Goal: Check status: Check status

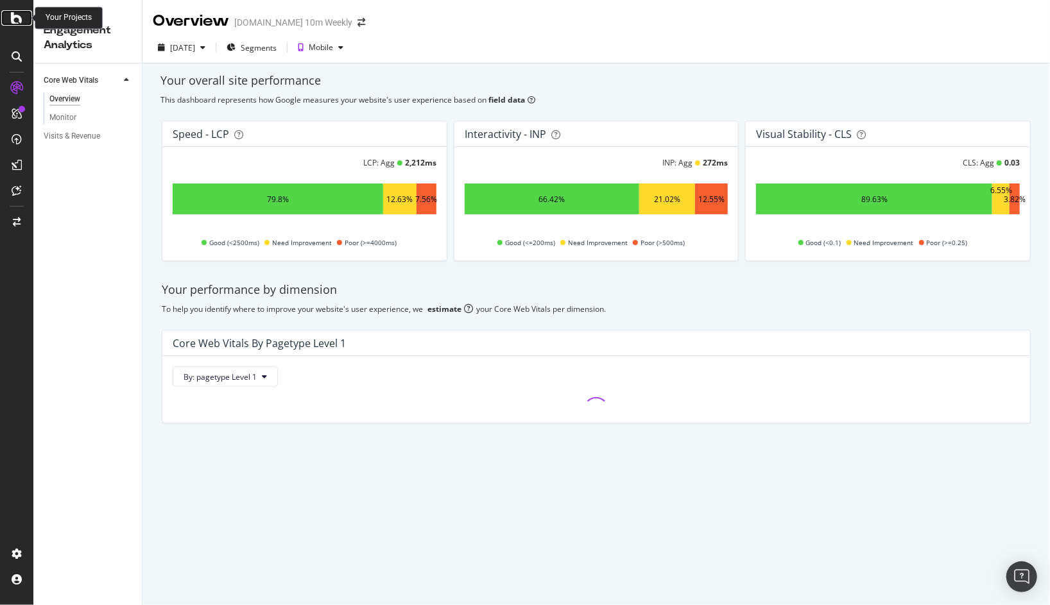
click at [17, 24] on icon at bounding box center [17, 17] width 12 height 15
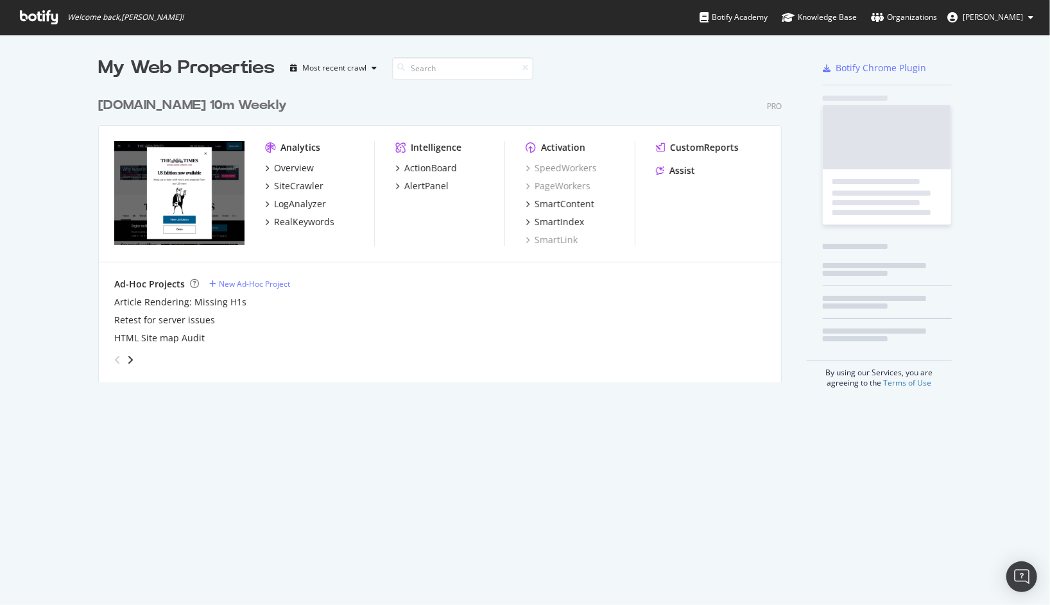
scroll to position [605, 1050]
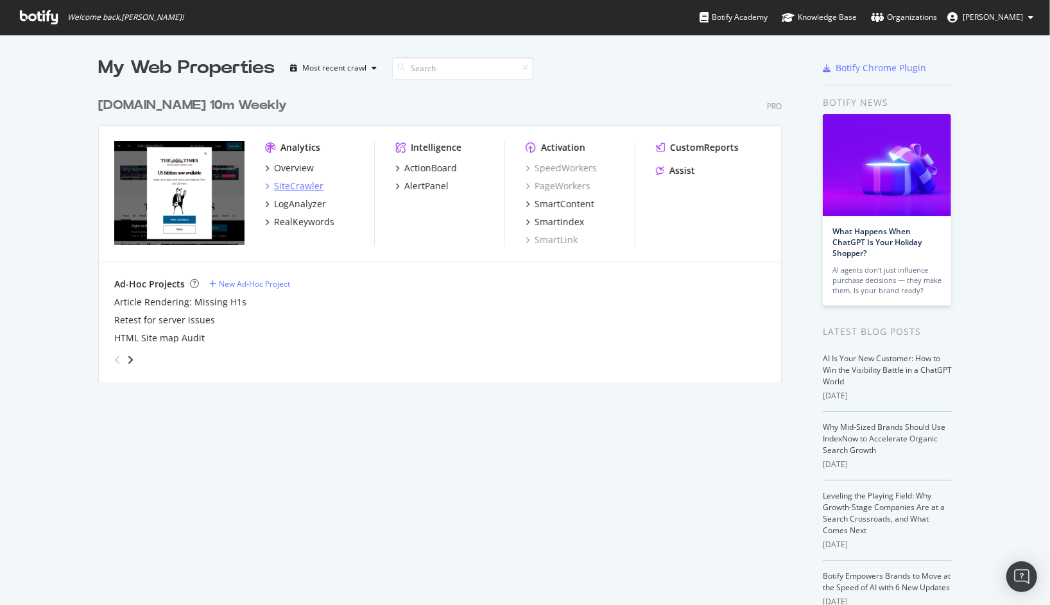
click at [294, 186] on div "SiteCrawler" at bounding box center [298, 186] width 49 height 13
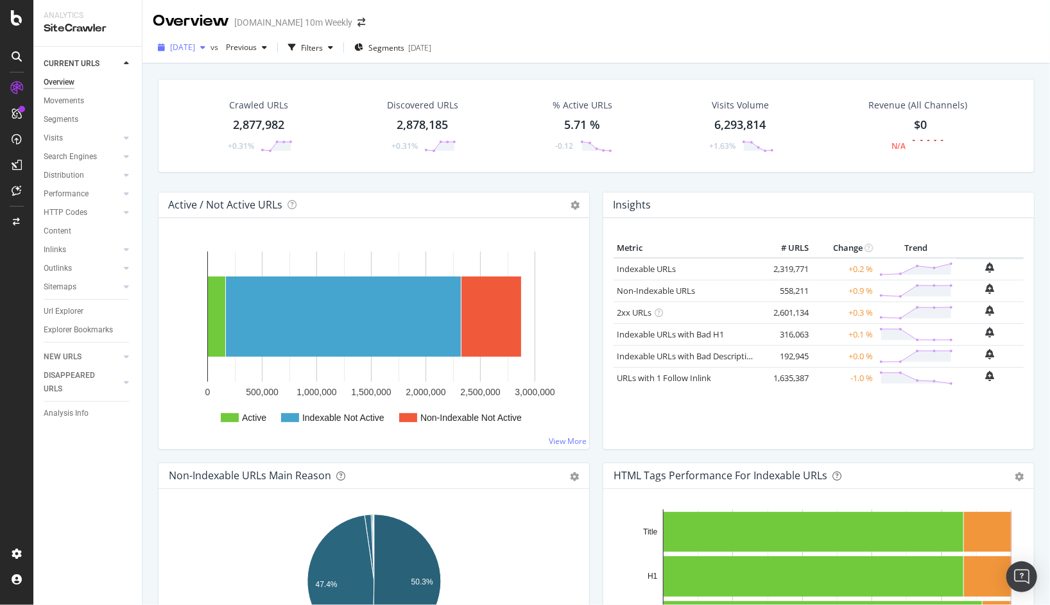
click at [195, 44] on span "[DATE]" at bounding box center [182, 47] width 25 height 11
